Goal: Check status: Check status

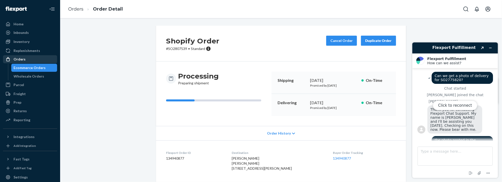
scroll to position [254, 0]
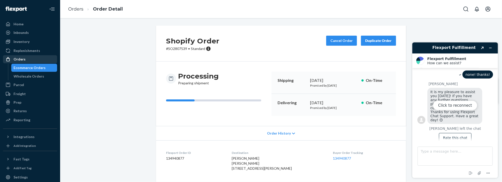
click at [33, 60] on div "Orders" at bounding box center [30, 59] width 53 height 7
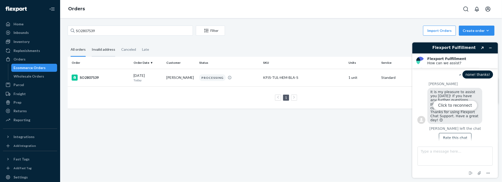
click at [102, 51] on div "Invalid address" at bounding box center [104, 50] width 24 height 14
click at [89, 43] on input "Invalid address" at bounding box center [89, 43] width 0 height 0
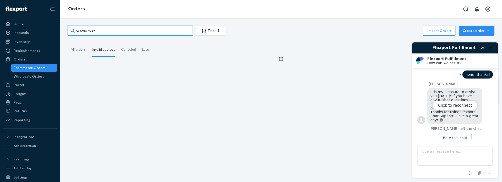
click at [100, 32] on input "SO2807539" at bounding box center [130, 31] width 125 height 10
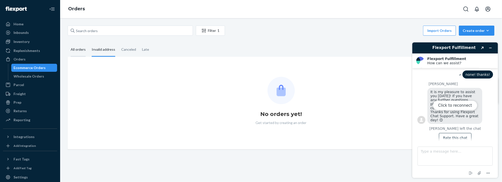
click at [76, 50] on div "All orders" at bounding box center [78, 50] width 15 height 14
click at [68, 43] on input "All orders" at bounding box center [68, 43] width 0 height 0
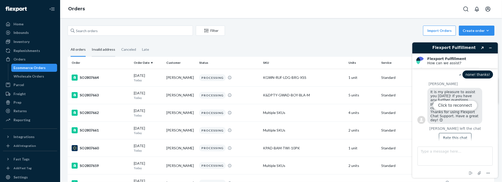
click at [103, 50] on div "Invalid address" at bounding box center [104, 50] width 24 height 14
click at [89, 43] on input "Invalid address" at bounding box center [89, 43] width 0 height 0
